Goal: Task Accomplishment & Management: Complete application form

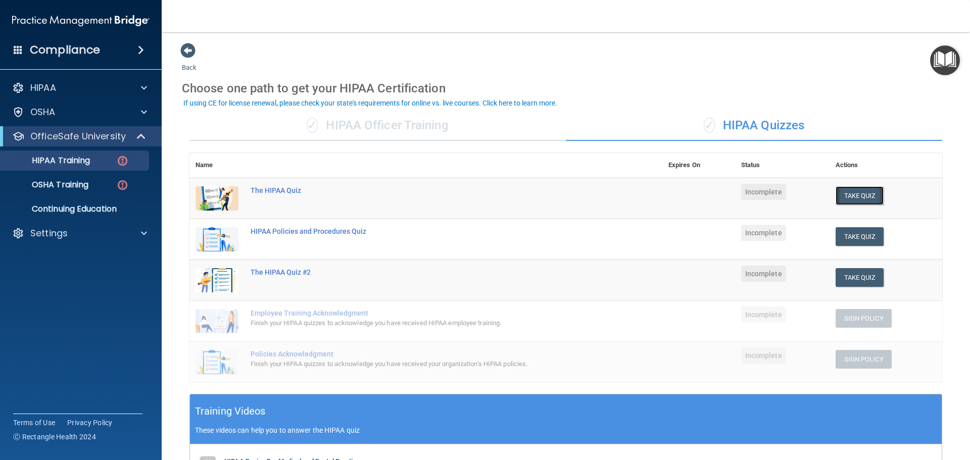
click at [842, 198] on button "Take Quiz" at bounding box center [860, 195] width 49 height 19
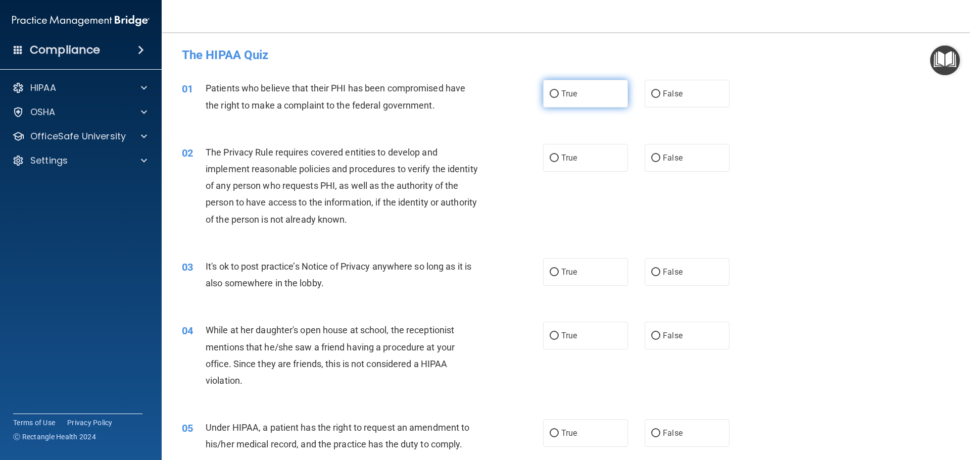
click at [556, 102] on label "True" at bounding box center [585, 94] width 85 height 28
click at [556, 98] on input "True" at bounding box center [554, 94] width 9 height 8
radio input "true"
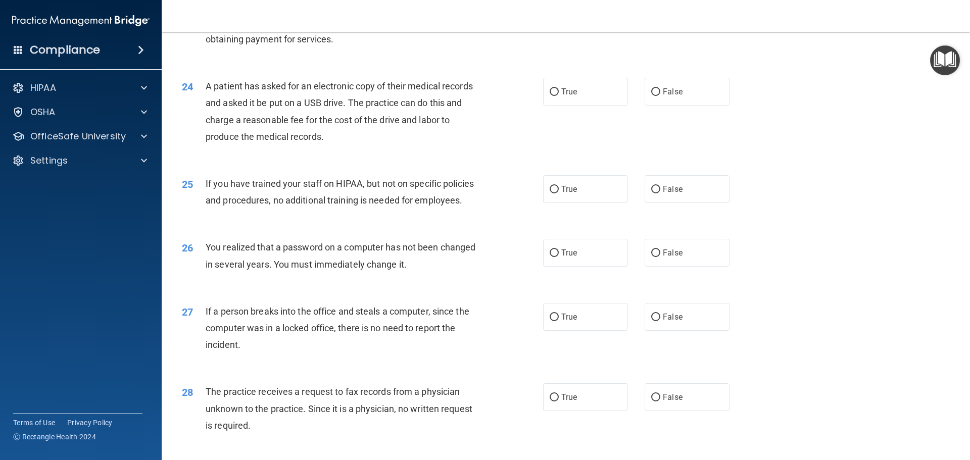
scroll to position [1931, 0]
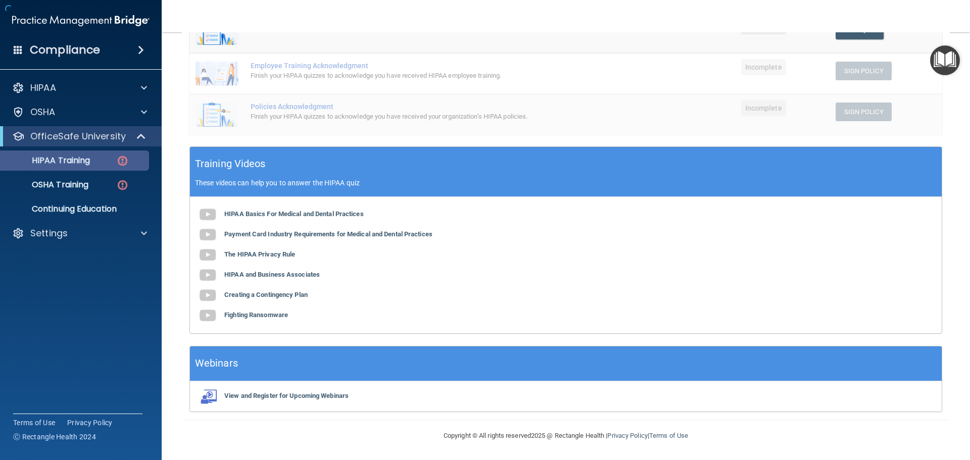
scroll to position [248, 0]
click at [72, 159] on p "HIPAA Training" at bounding box center [48, 161] width 83 height 10
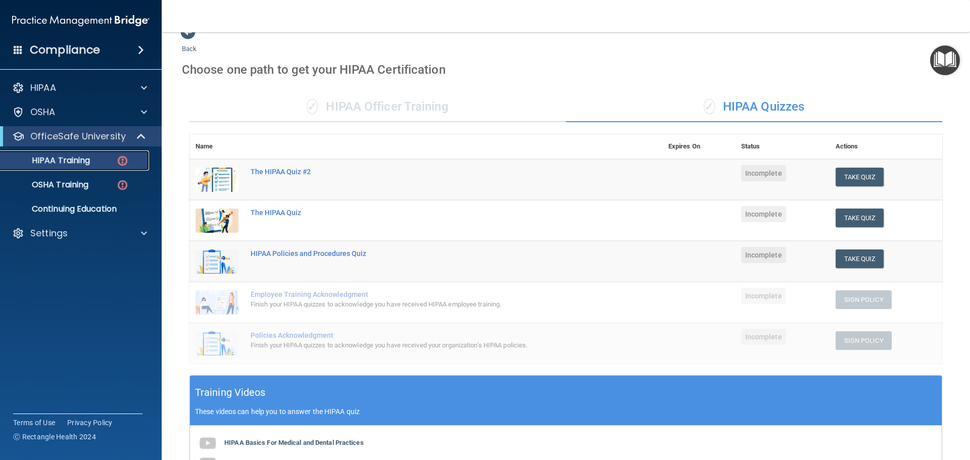
scroll to position [0, 0]
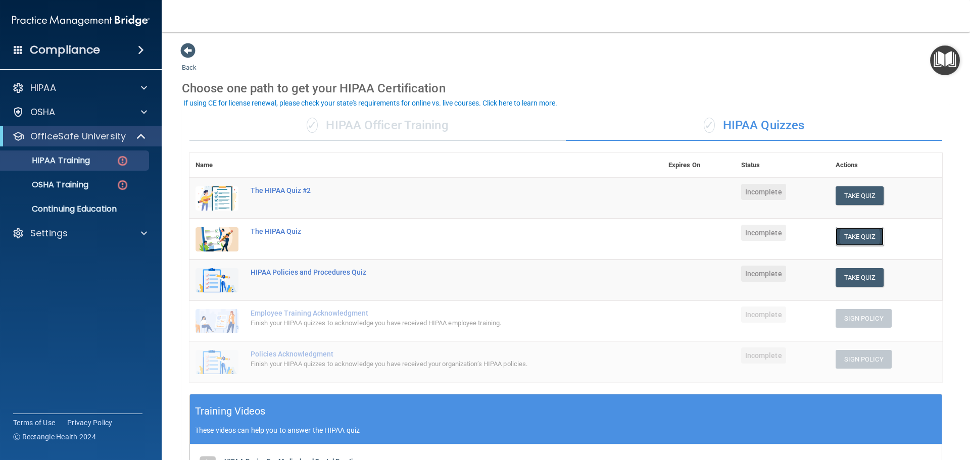
click at [843, 236] on button "Take Quiz" at bounding box center [860, 236] width 49 height 19
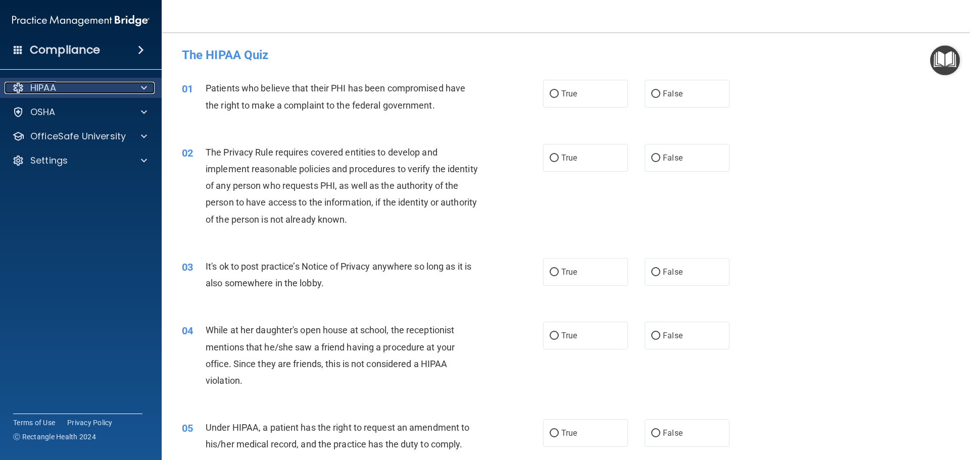
click at [145, 90] on span at bounding box center [144, 88] width 6 height 12
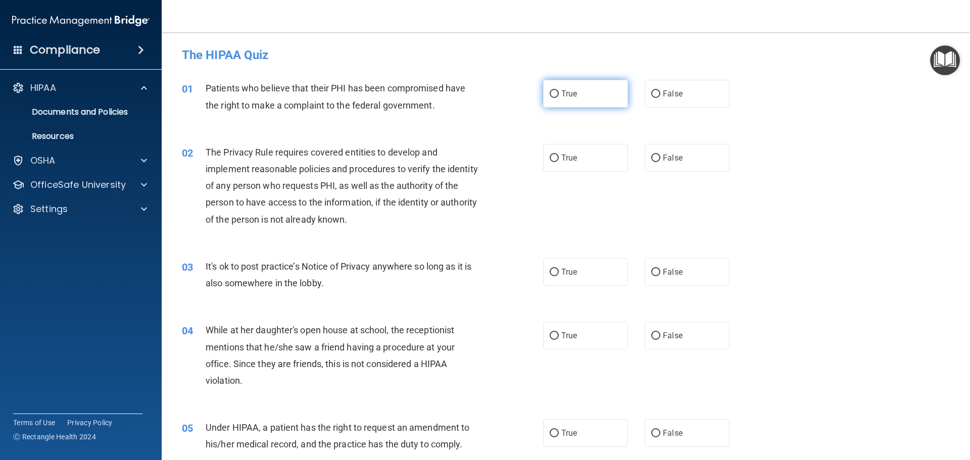
click at [555, 91] on label "True" at bounding box center [585, 94] width 85 height 28
click at [555, 91] on input "True" at bounding box center [554, 94] width 9 height 8
radio input "true"
click at [565, 154] on span "True" at bounding box center [569, 158] width 16 height 10
click at [559, 155] on input "True" at bounding box center [554, 159] width 9 height 8
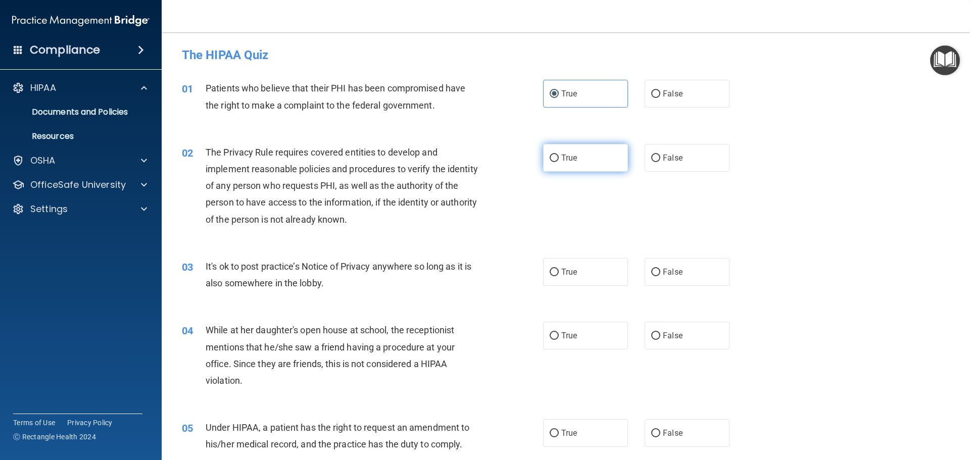
radio input "true"
click at [645, 281] on label "False" at bounding box center [687, 272] width 85 height 28
click at [651, 276] on input "False" at bounding box center [655, 273] width 9 height 8
radio input "true"
click at [671, 341] on label "False" at bounding box center [687, 336] width 85 height 28
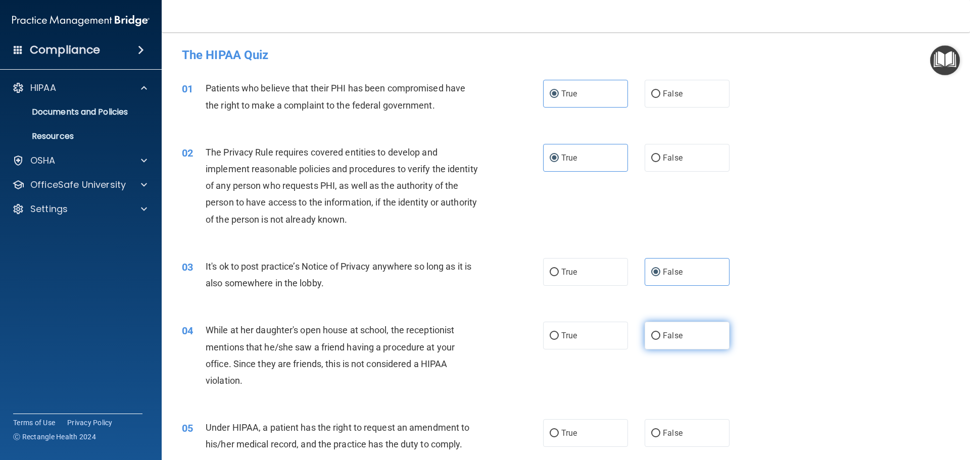
click at [660, 340] on input "False" at bounding box center [655, 336] width 9 height 8
radio input "true"
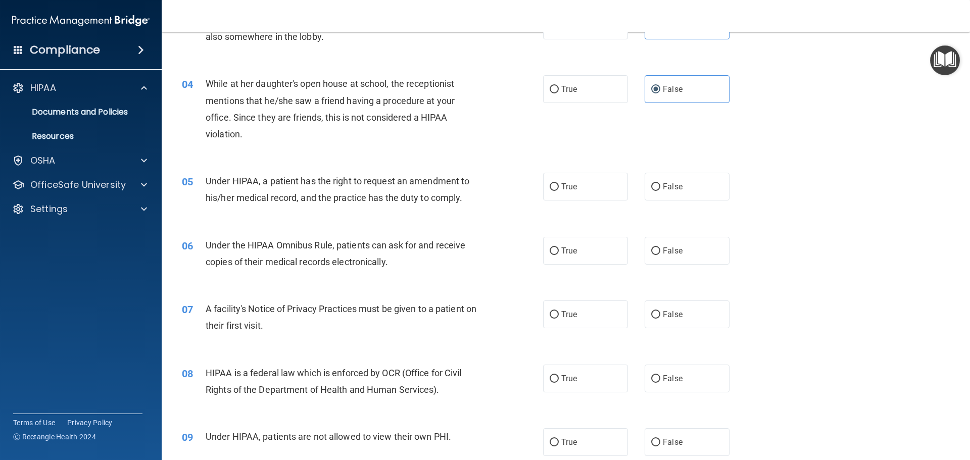
scroll to position [253, 0]
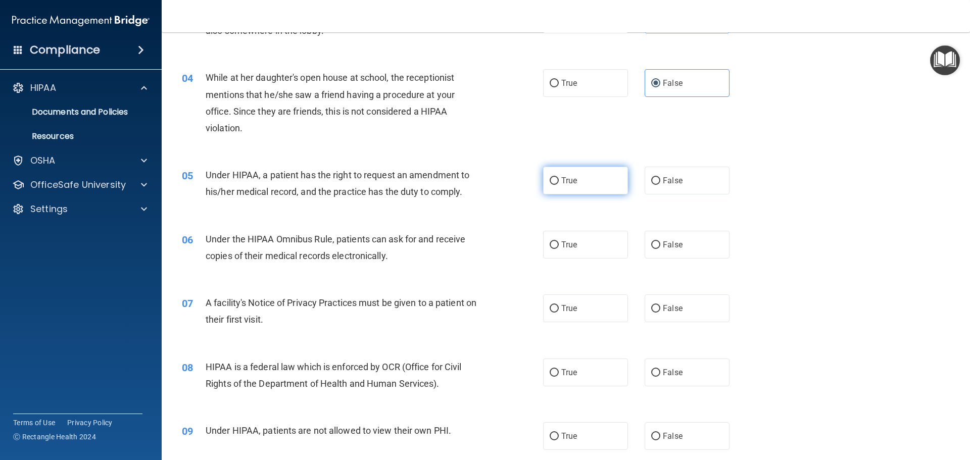
click at [563, 176] on span "True" at bounding box center [569, 181] width 16 height 10
click at [559, 177] on input "True" at bounding box center [554, 181] width 9 height 8
radio input "true"
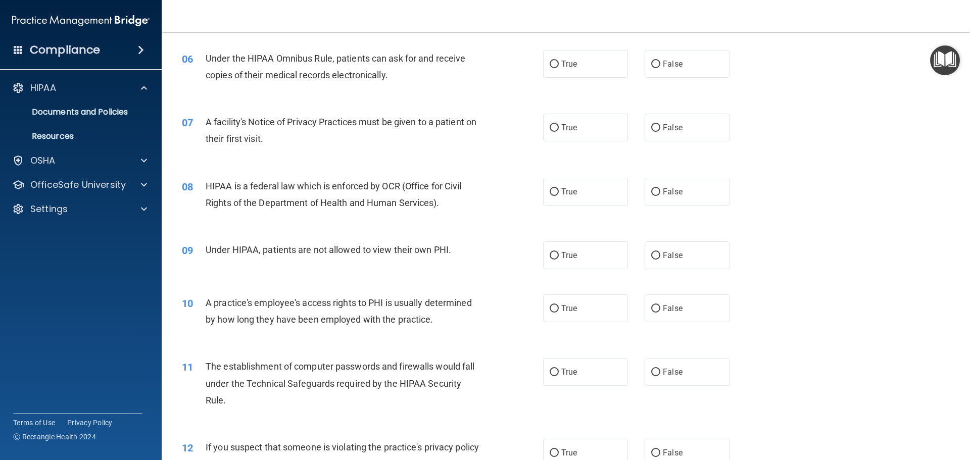
scroll to position [442, 0]
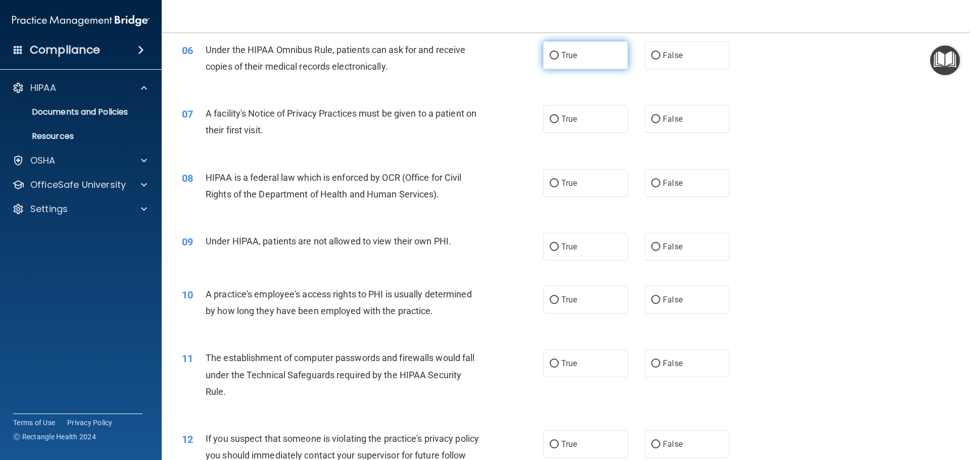
click at [566, 67] on label "True" at bounding box center [585, 55] width 85 height 28
click at [559, 60] on input "True" at bounding box center [554, 56] width 9 height 8
radio input "true"
click at [579, 115] on label "True" at bounding box center [585, 119] width 85 height 28
click at [559, 116] on input "True" at bounding box center [554, 120] width 9 height 8
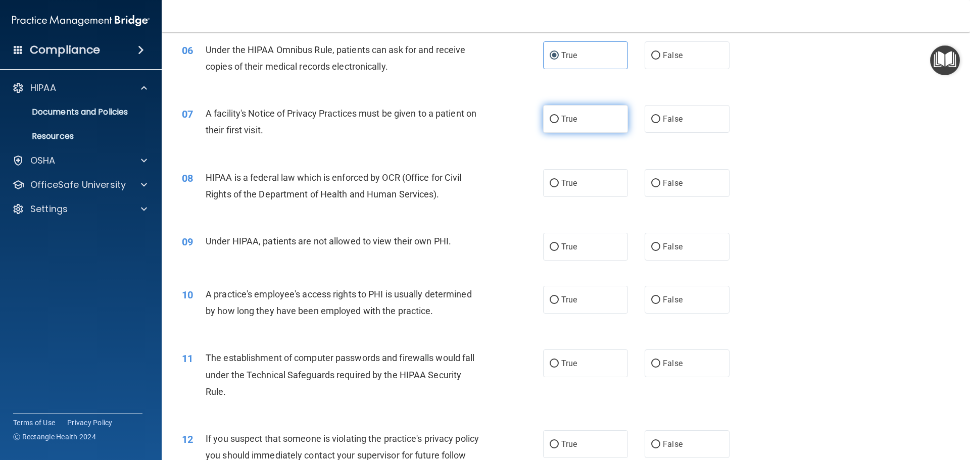
radio input "true"
click at [577, 188] on label "True" at bounding box center [585, 183] width 85 height 28
click at [559, 187] on input "True" at bounding box center [554, 184] width 9 height 8
radio input "true"
click at [653, 248] on input "False" at bounding box center [655, 248] width 9 height 8
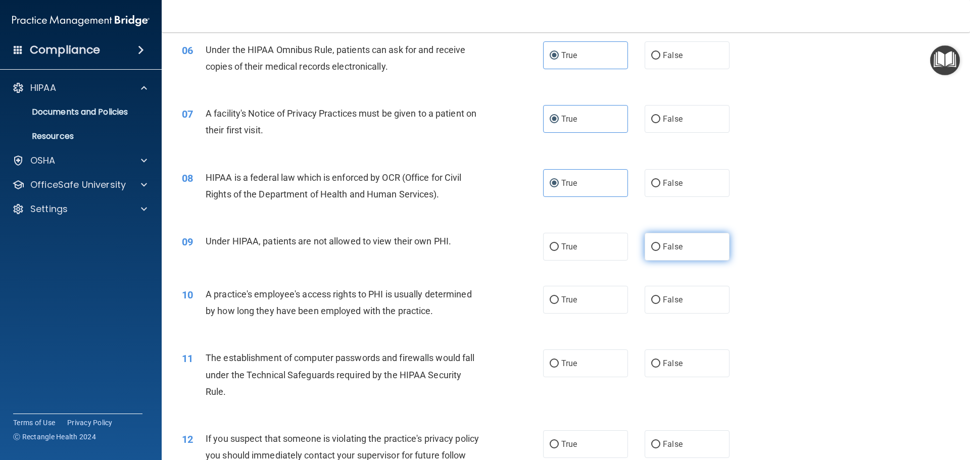
radio input "true"
click at [679, 310] on label "False" at bounding box center [687, 300] width 85 height 28
click at [660, 304] on input "False" at bounding box center [655, 301] width 9 height 8
radio input "true"
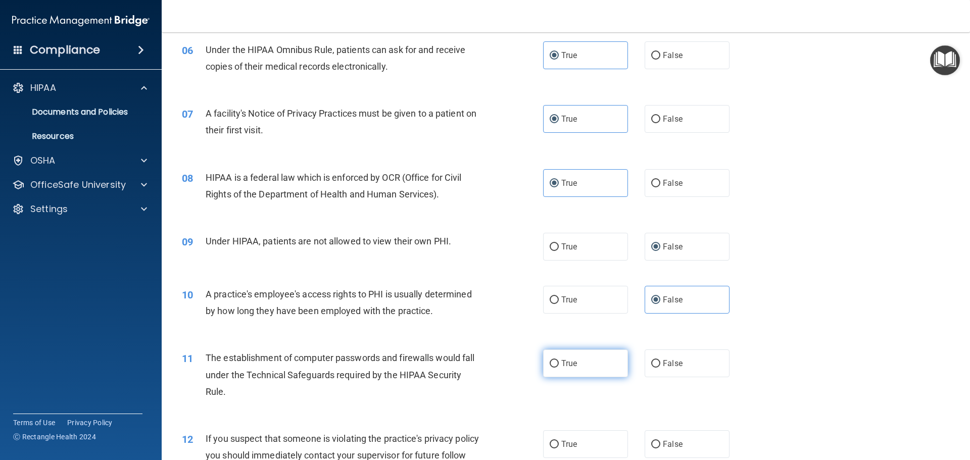
click at [590, 365] on label "True" at bounding box center [585, 364] width 85 height 28
click at [559, 365] on input "True" at bounding box center [554, 364] width 9 height 8
radio input "true"
click at [580, 437] on label "True" at bounding box center [585, 444] width 85 height 28
click at [559, 441] on input "True" at bounding box center [554, 445] width 9 height 8
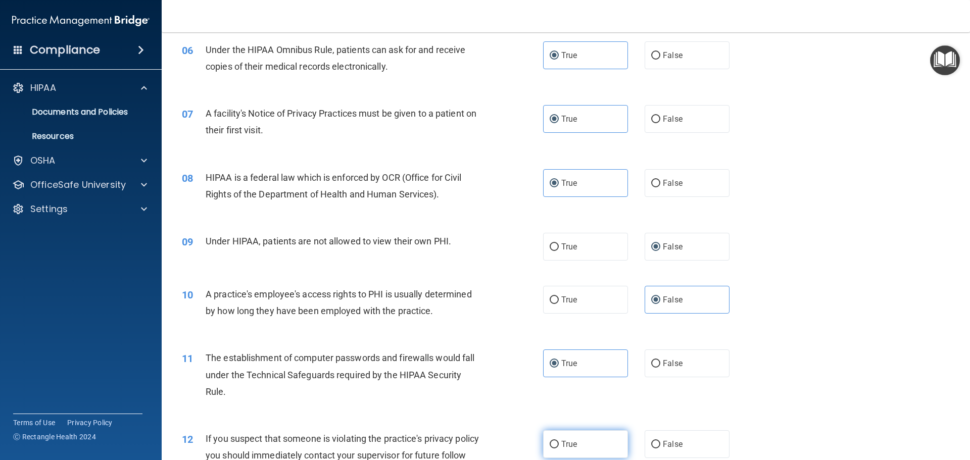
radio input "true"
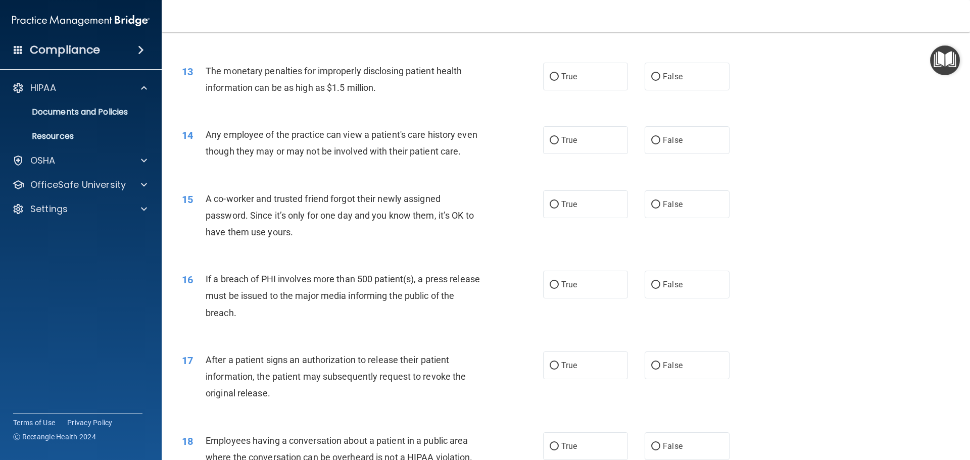
scroll to position [897, 0]
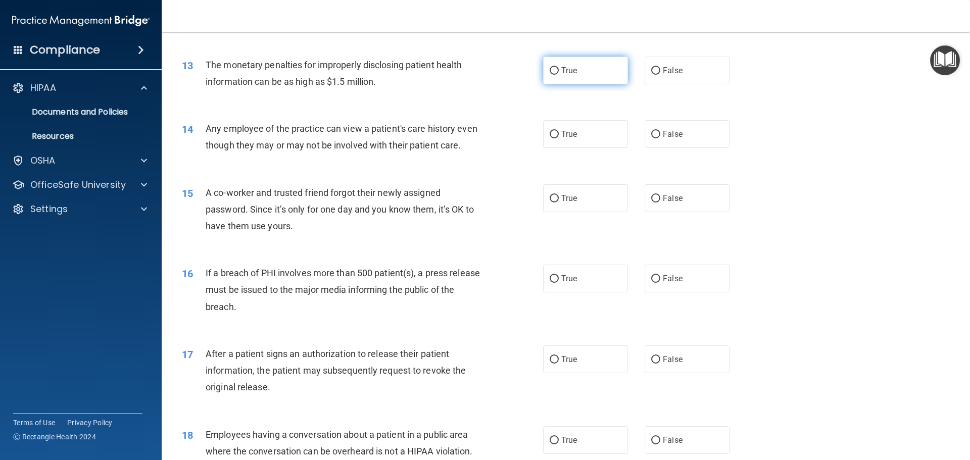
click at [572, 74] on span "True" at bounding box center [569, 71] width 16 height 10
click at [559, 74] on input "True" at bounding box center [554, 71] width 9 height 8
radio input "true"
click at [692, 136] on label "False" at bounding box center [687, 134] width 85 height 28
click at [660, 136] on input "False" at bounding box center [655, 135] width 9 height 8
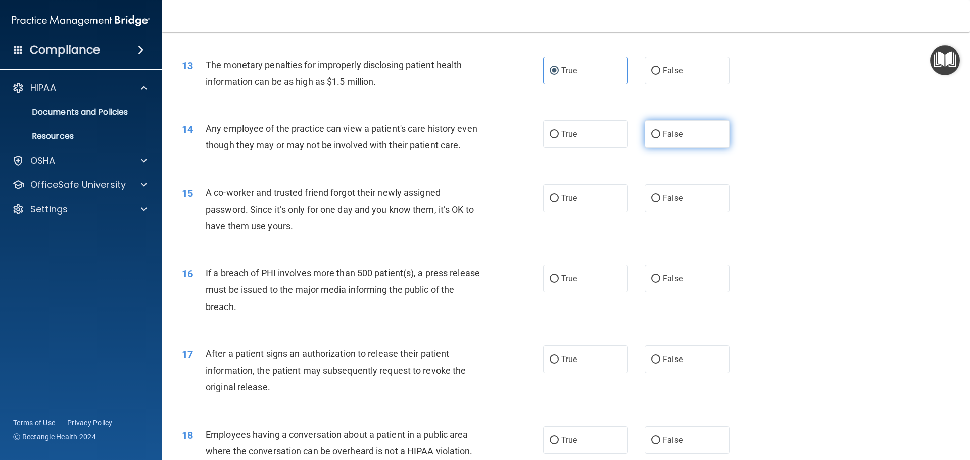
radio input "true"
click at [684, 212] on label "False" at bounding box center [687, 198] width 85 height 28
click at [660, 203] on input "False" at bounding box center [655, 199] width 9 height 8
radio input "true"
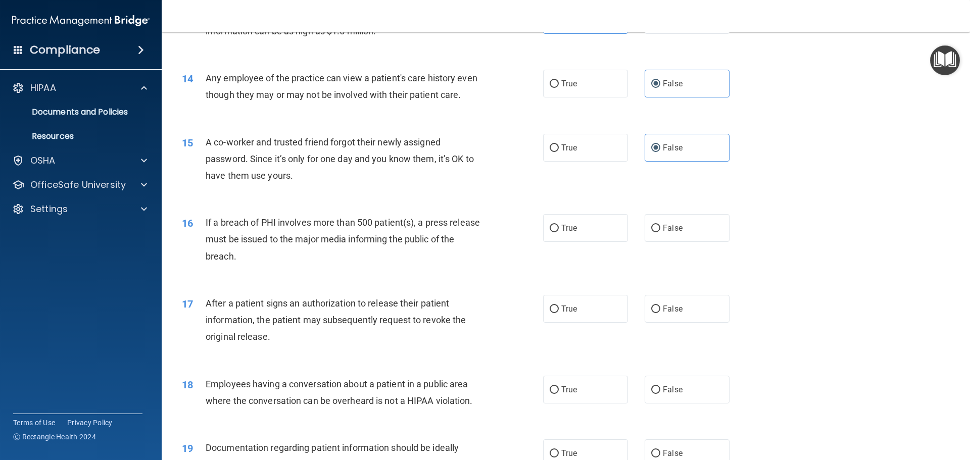
scroll to position [998, 0]
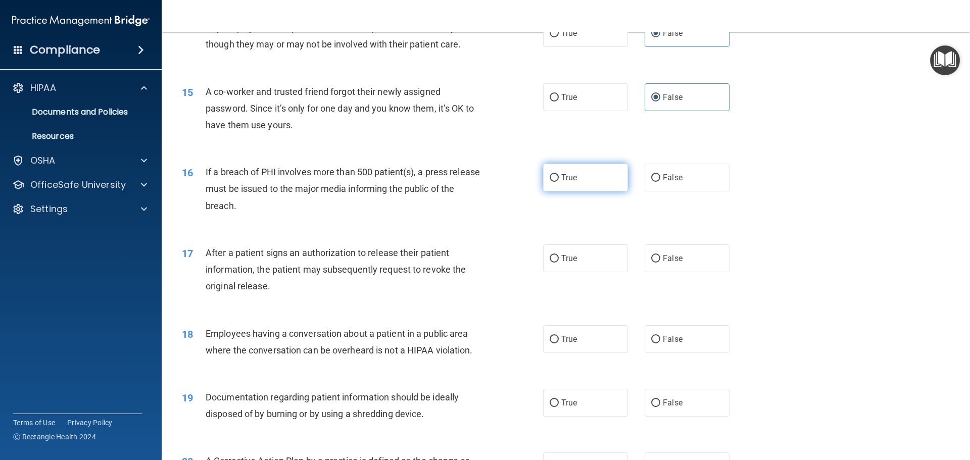
click at [582, 191] on label "True" at bounding box center [585, 178] width 85 height 28
click at [559, 182] on input "True" at bounding box center [554, 178] width 9 height 8
radio input "true"
click at [586, 271] on label "True" at bounding box center [585, 259] width 85 height 28
click at [559, 263] on input "True" at bounding box center [554, 259] width 9 height 8
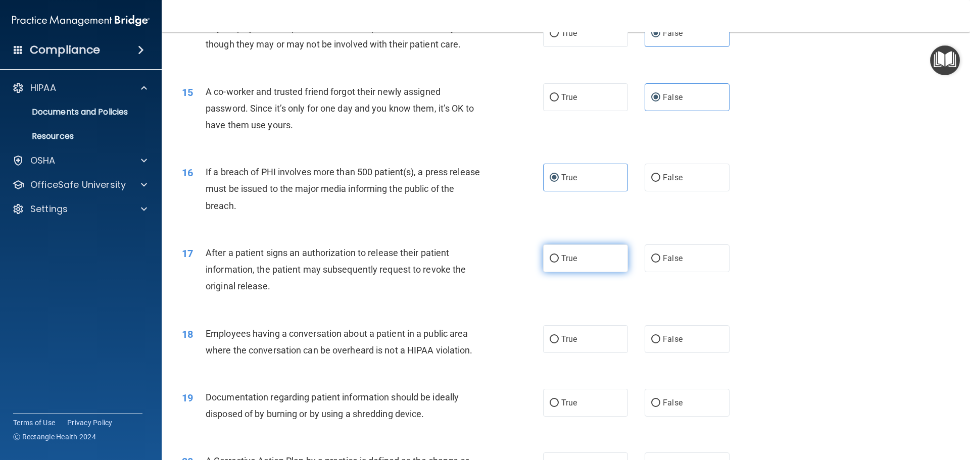
radio input "true"
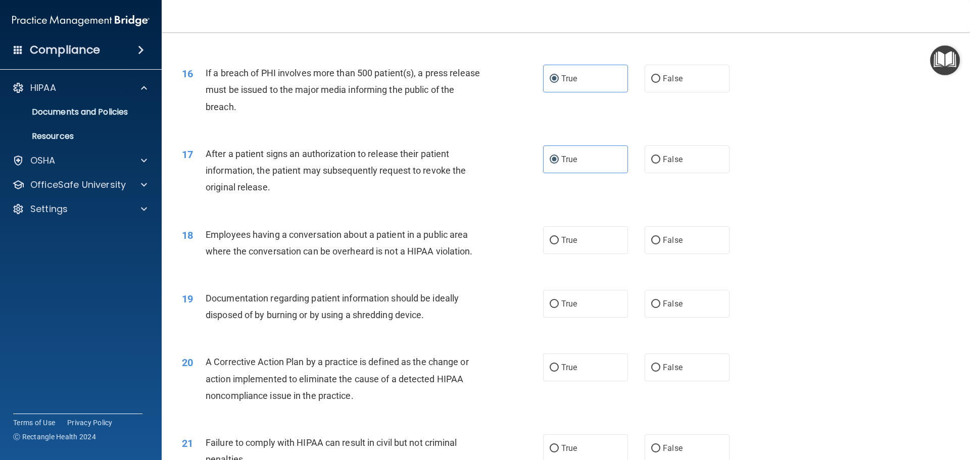
scroll to position [1099, 0]
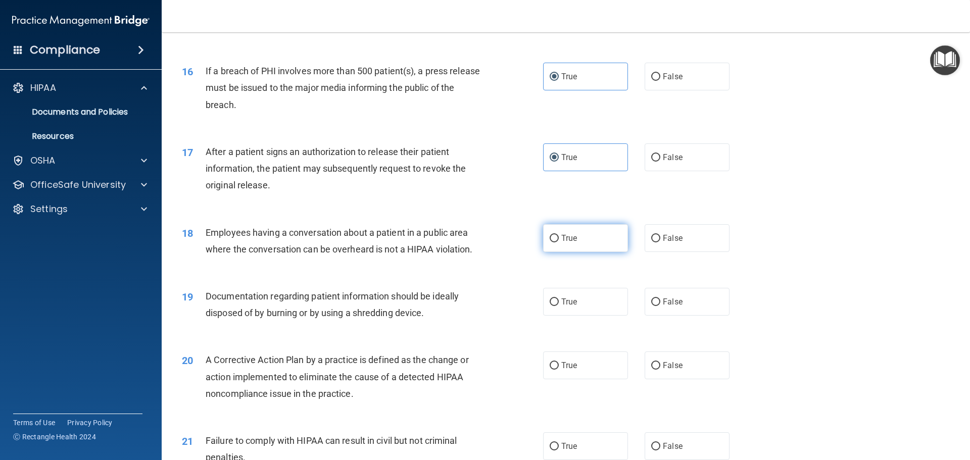
click at [571, 243] on span "True" at bounding box center [569, 238] width 16 height 10
click at [559, 243] on input "True" at bounding box center [554, 239] width 9 height 8
radio input "true"
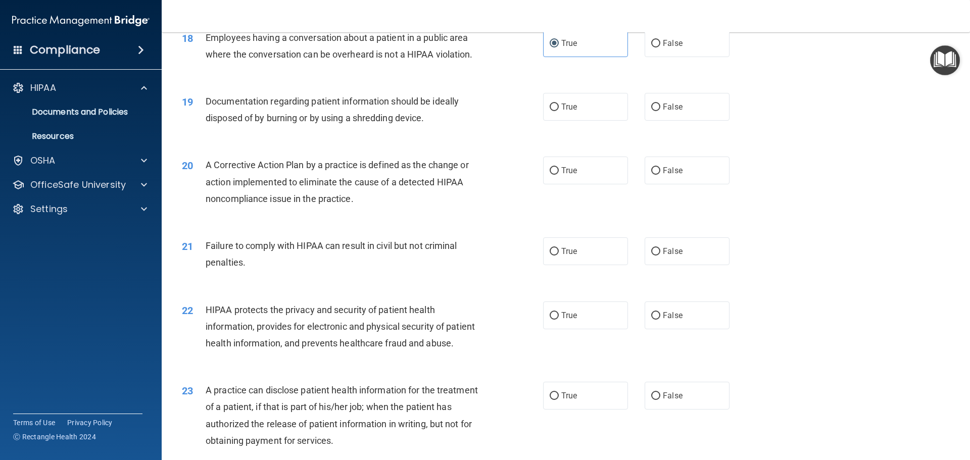
scroll to position [1351, 0]
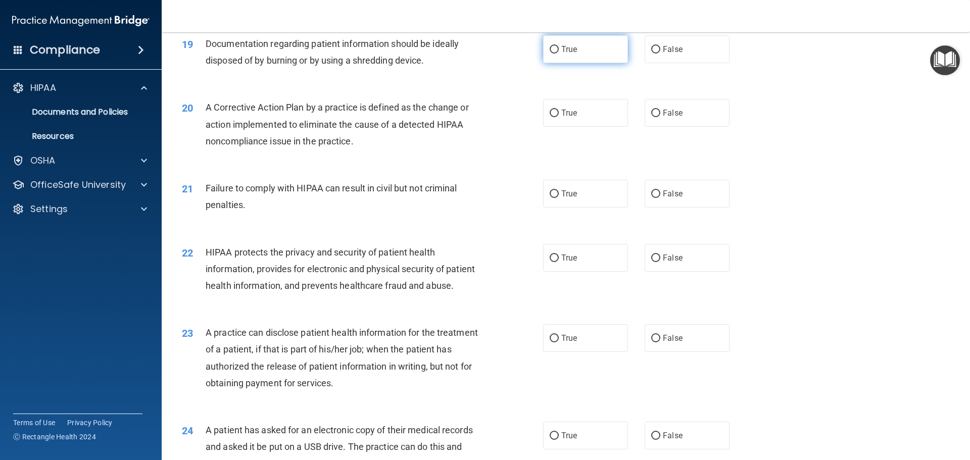
click at [558, 63] on label "True" at bounding box center [585, 49] width 85 height 28
click at [558, 54] on input "True" at bounding box center [554, 50] width 9 height 8
radio input "true"
click at [574, 127] on label "True" at bounding box center [585, 113] width 85 height 28
click at [559, 117] on input "True" at bounding box center [554, 114] width 9 height 8
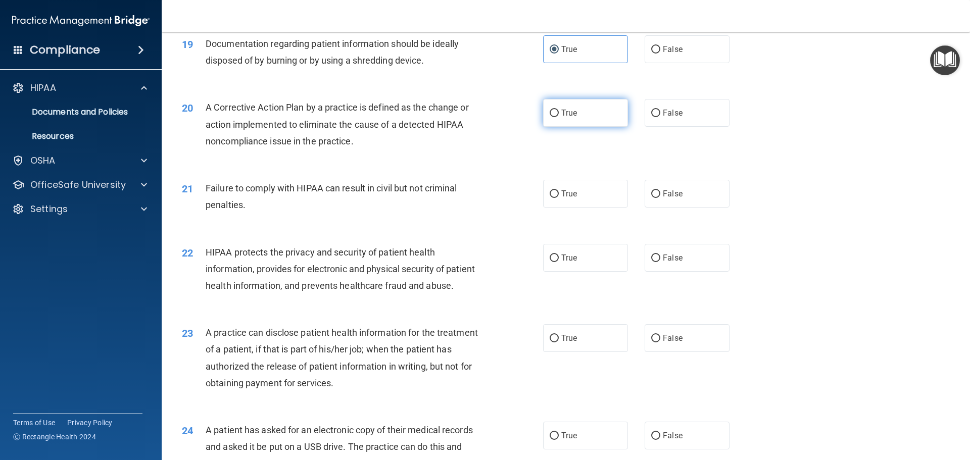
radio input "true"
click at [666, 199] on span "False" at bounding box center [673, 194] width 20 height 10
click at [660, 198] on input "False" at bounding box center [655, 194] width 9 height 8
radio input "true"
click at [605, 272] on label "True" at bounding box center [585, 258] width 85 height 28
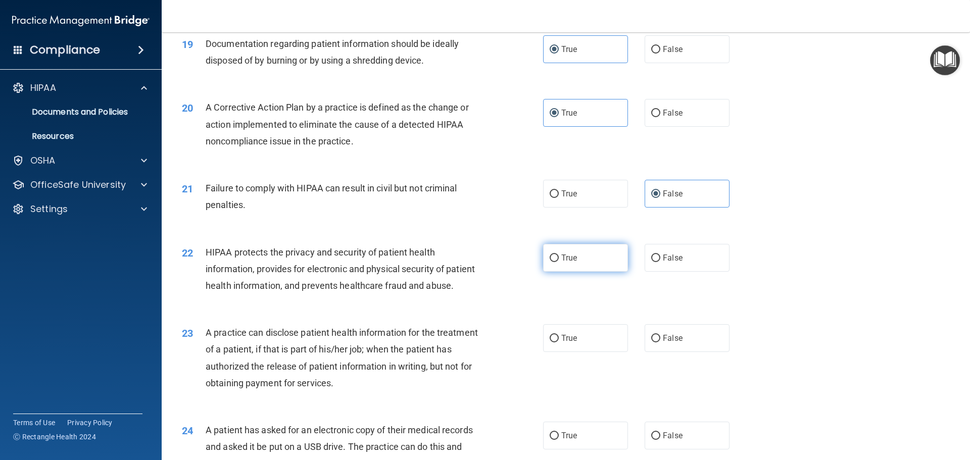
click at [559, 262] on input "True" at bounding box center [554, 259] width 9 height 8
radio input "true"
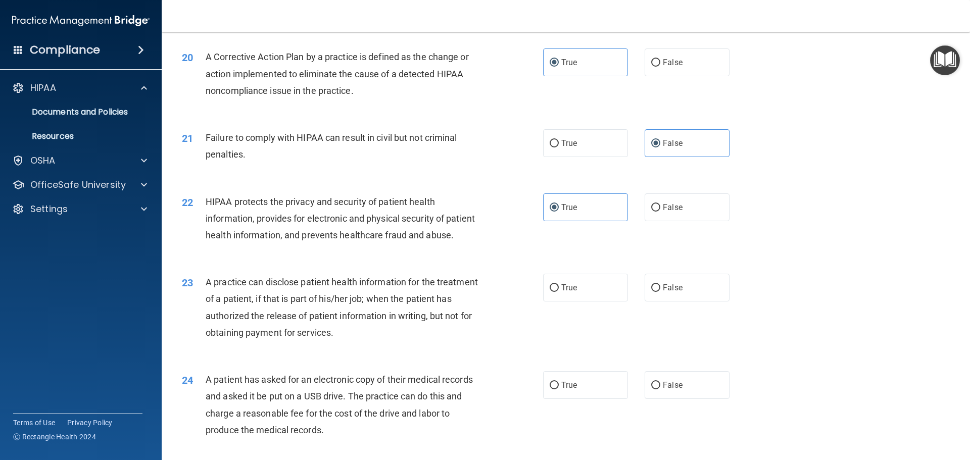
scroll to position [1452, 0]
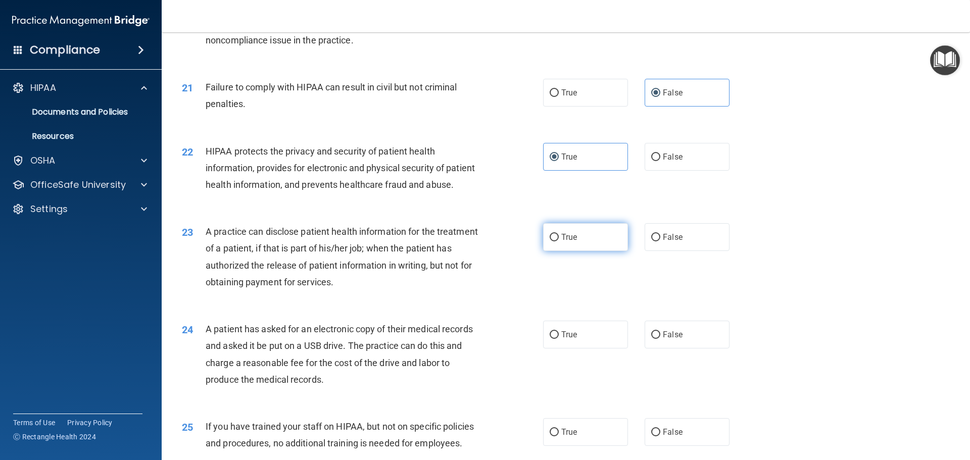
click at [558, 251] on label "True" at bounding box center [585, 237] width 85 height 28
click at [558, 241] on input "True" at bounding box center [554, 238] width 9 height 8
radio input "true"
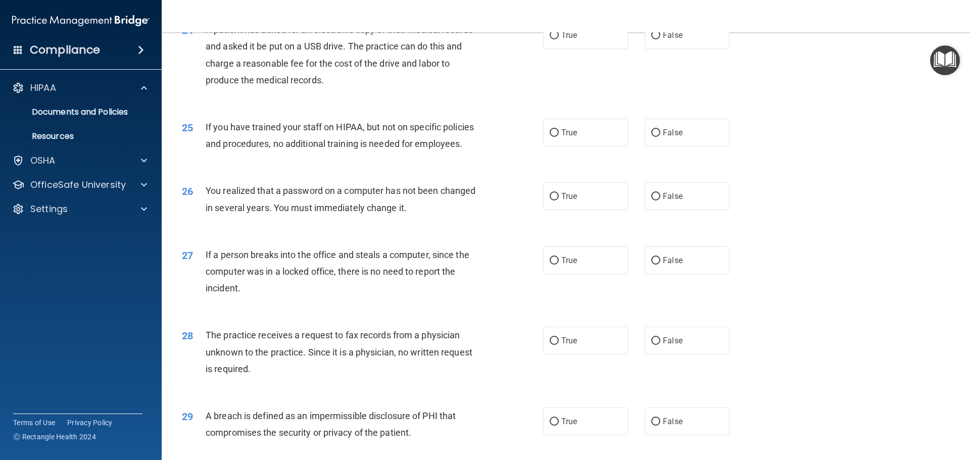
scroll to position [1756, 0]
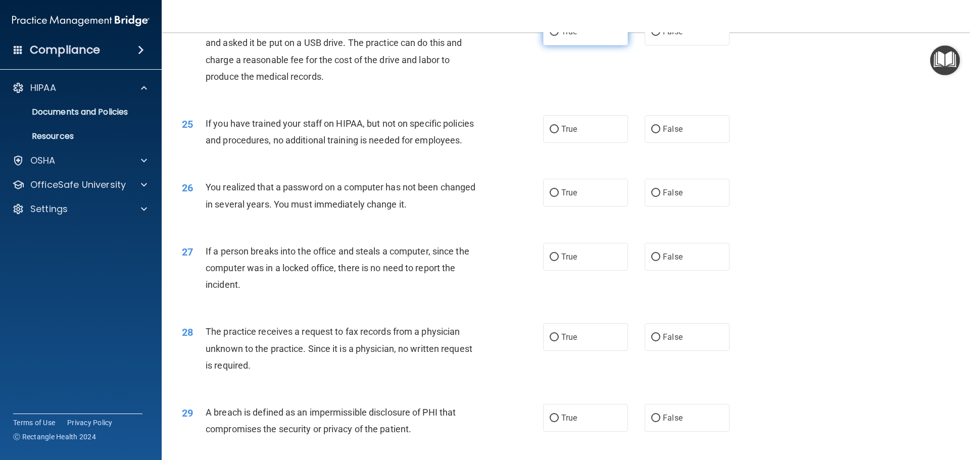
click at [580, 45] on label "True" at bounding box center [585, 32] width 85 height 28
click at [559, 36] on input "True" at bounding box center [554, 32] width 9 height 8
radio input "true"
click at [698, 143] on label "False" at bounding box center [687, 129] width 85 height 28
click at [660, 133] on input "False" at bounding box center [655, 130] width 9 height 8
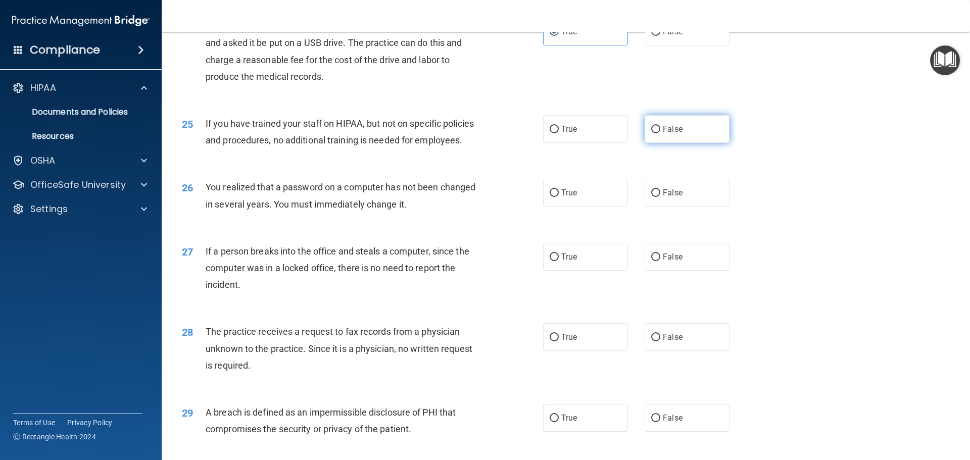
radio input "true"
click at [570, 207] on label "True" at bounding box center [585, 193] width 85 height 28
click at [559, 197] on input "True" at bounding box center [554, 193] width 9 height 8
radio input "true"
click at [692, 271] on label "False" at bounding box center [687, 257] width 85 height 28
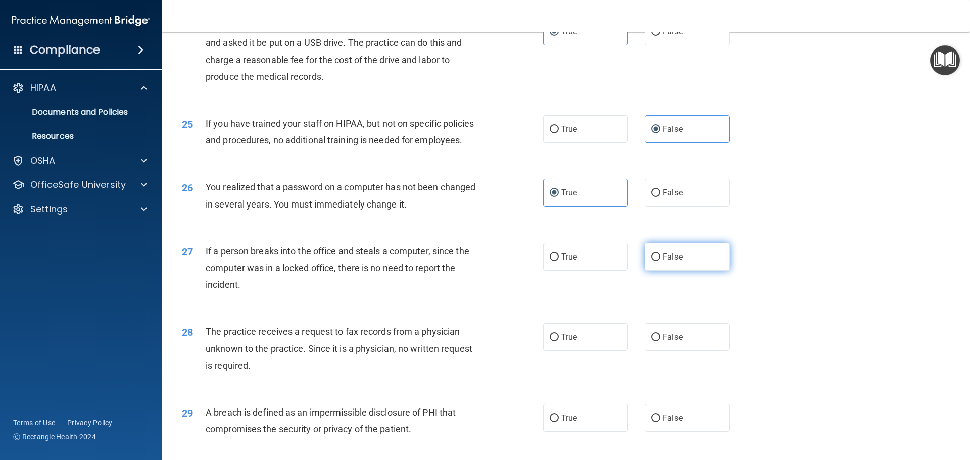
click at [660, 261] on input "False" at bounding box center [655, 258] width 9 height 8
radio input "true"
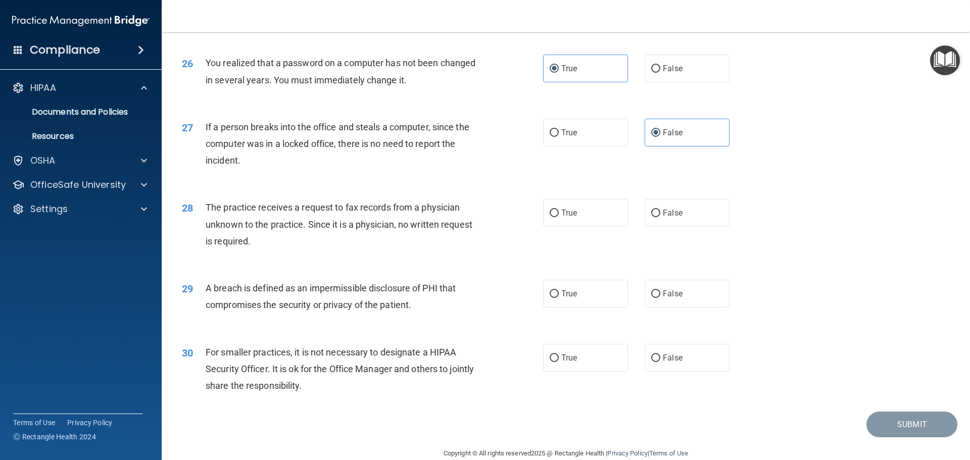
scroll to position [1907, 0]
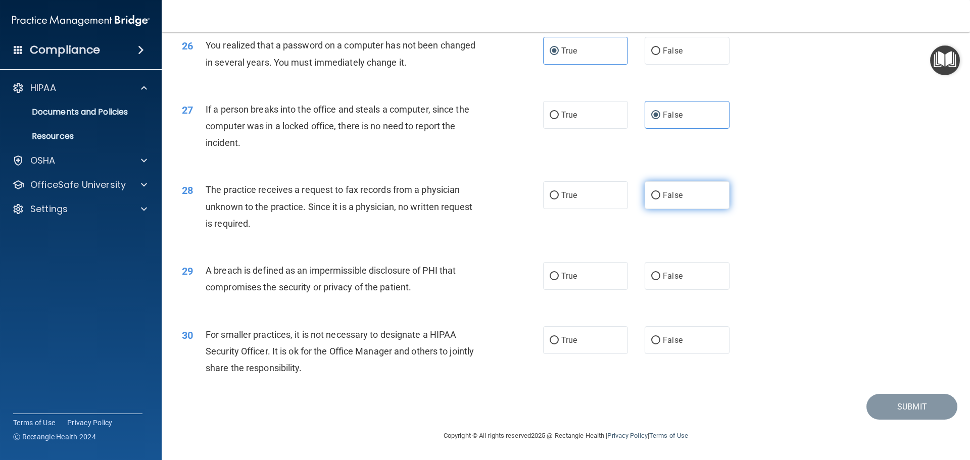
click at [685, 209] on label "False" at bounding box center [687, 195] width 85 height 28
click at [660, 200] on input "False" at bounding box center [655, 196] width 9 height 8
radio input "true"
click at [592, 290] on label "True" at bounding box center [585, 276] width 85 height 28
click at [559, 280] on input "True" at bounding box center [554, 277] width 9 height 8
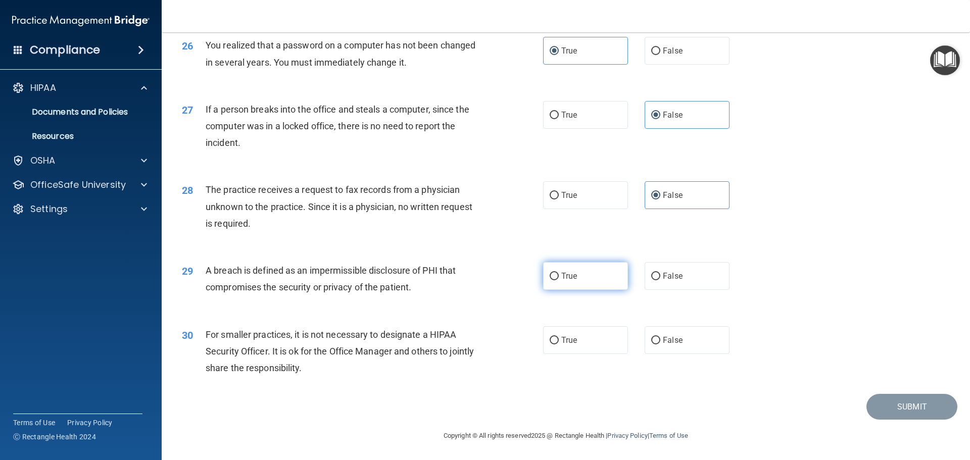
radio input "true"
click at [658, 345] on label "False" at bounding box center [687, 340] width 85 height 28
click at [658, 345] on input "False" at bounding box center [655, 341] width 9 height 8
radio input "true"
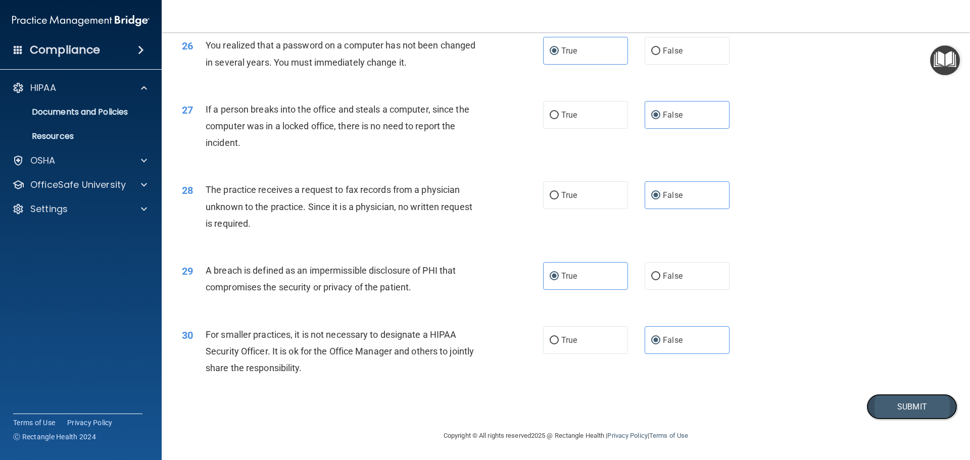
click at [877, 404] on button "Submit" at bounding box center [911, 407] width 91 height 26
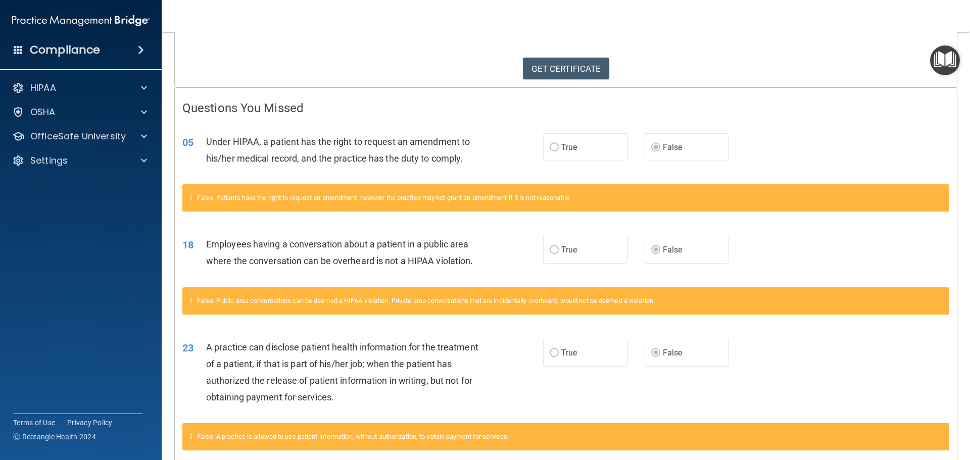
scroll to position [201, 0]
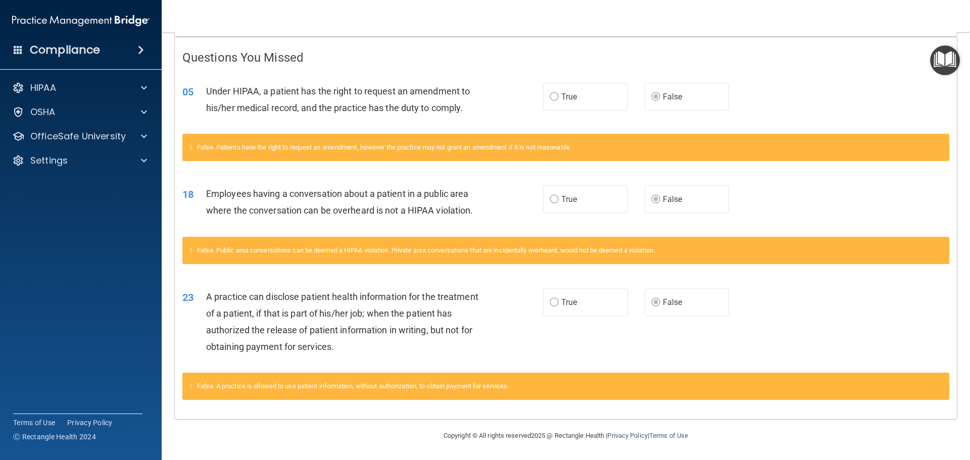
click at [568, 96] on span "True" at bounding box center [569, 97] width 16 height 10
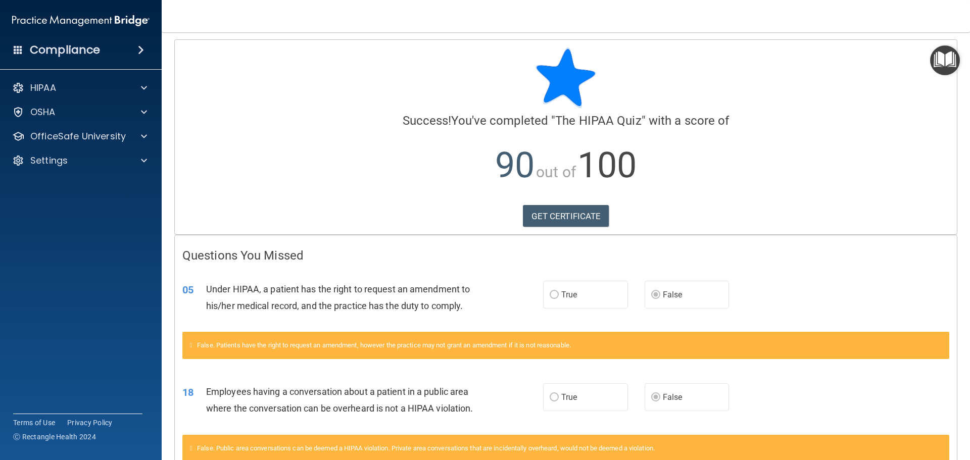
scroll to position [0, 0]
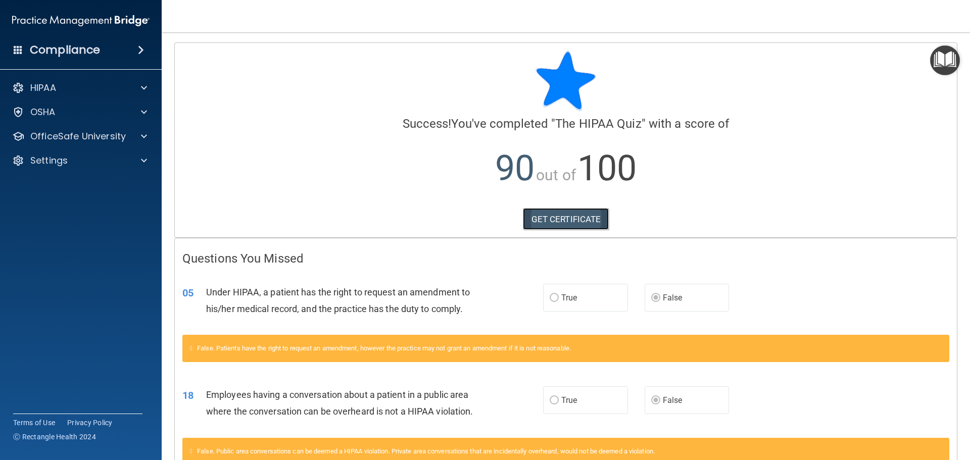
click at [582, 218] on link "GET CERTIFICATE" at bounding box center [566, 219] width 86 height 22
click at [143, 84] on span at bounding box center [144, 88] width 6 height 12
click at [143, 171] on div "HIPAA Documents and Policies Report an Incident Business Associates Emergency P…" at bounding box center [81, 151] width 162 height 154
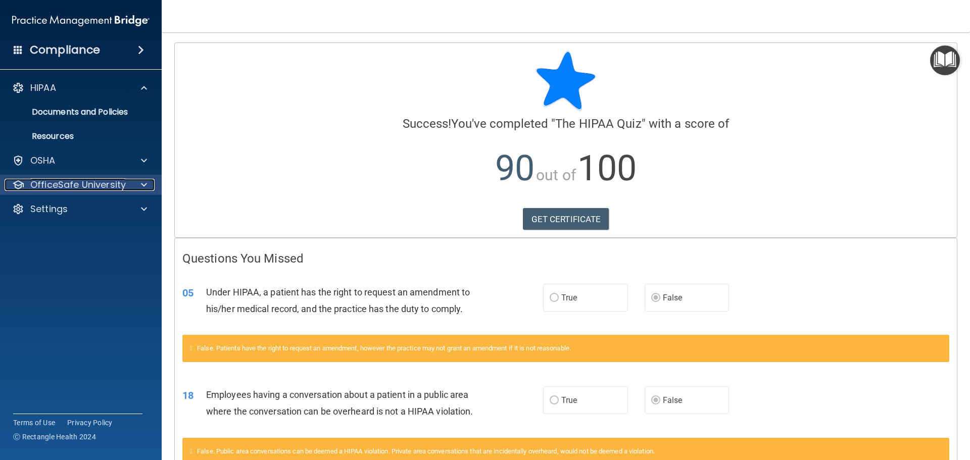
click at [143, 181] on span at bounding box center [144, 185] width 6 height 12
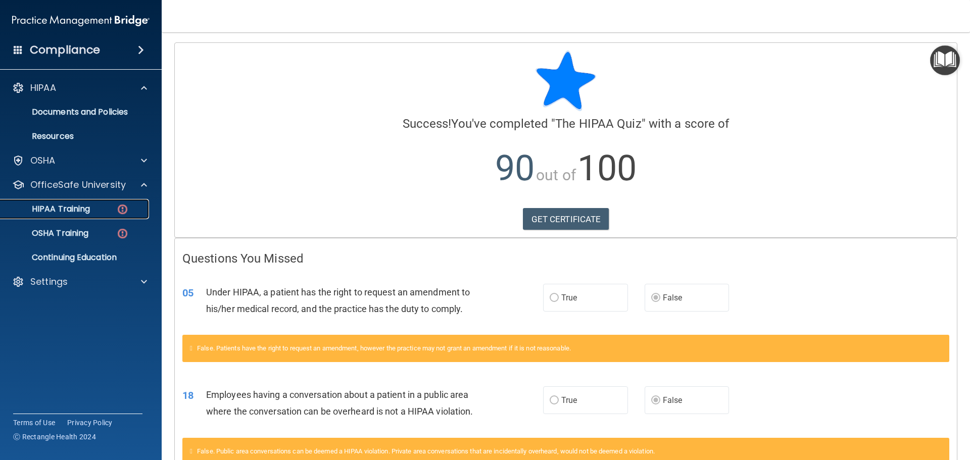
click at [67, 208] on p "HIPAA Training" at bounding box center [48, 209] width 83 height 10
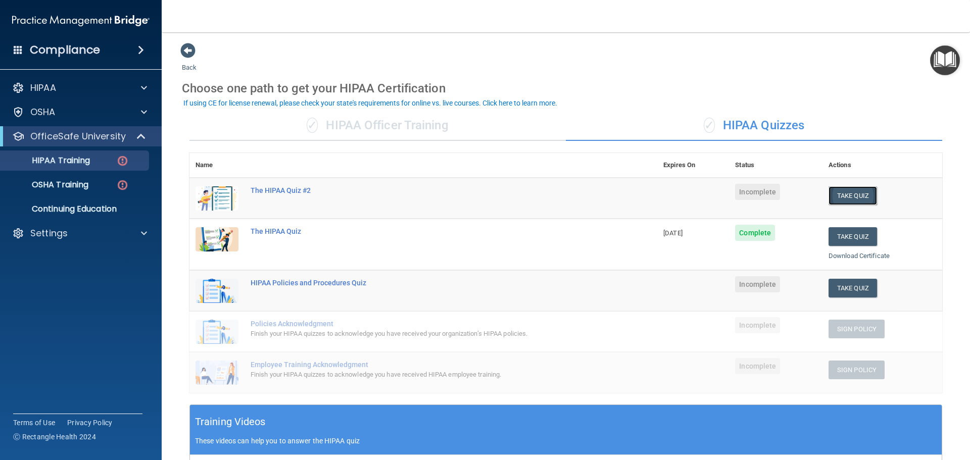
click at [831, 192] on button "Take Quiz" at bounding box center [853, 195] width 49 height 19
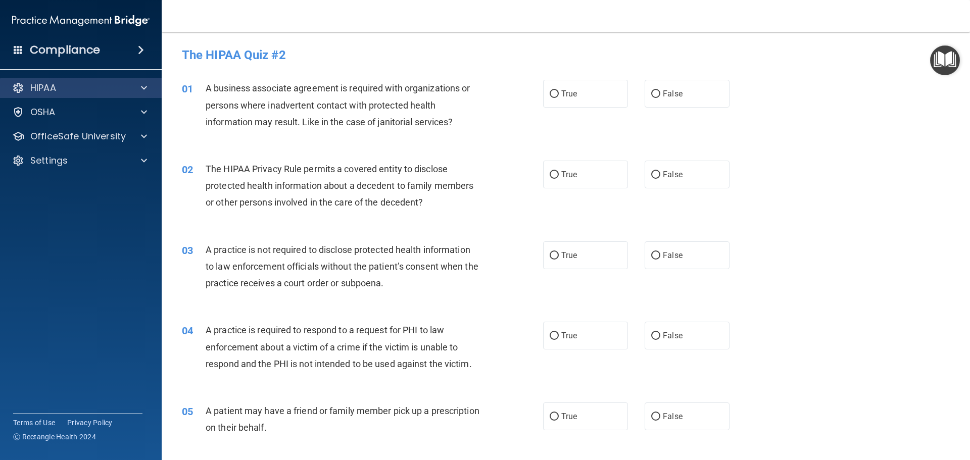
click at [102, 81] on div "HIPAA" at bounding box center [81, 88] width 162 height 20
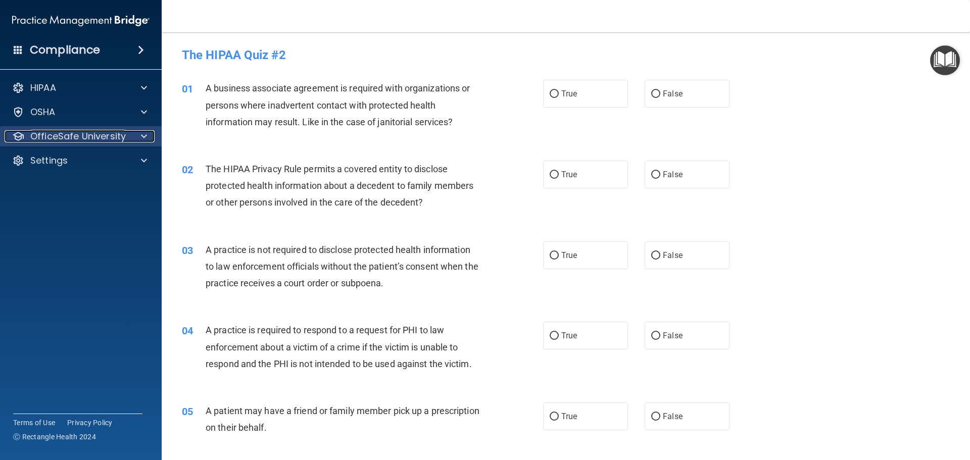
click at [74, 139] on p "OfficeSafe University" at bounding box center [77, 136] width 95 height 12
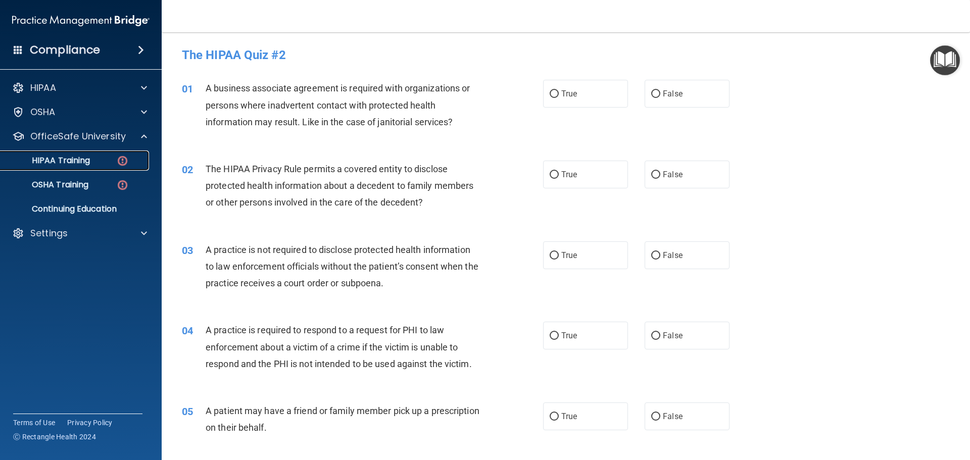
click at [65, 159] on p "HIPAA Training" at bounding box center [48, 161] width 83 height 10
